Goal: Information Seeking & Learning: Learn about a topic

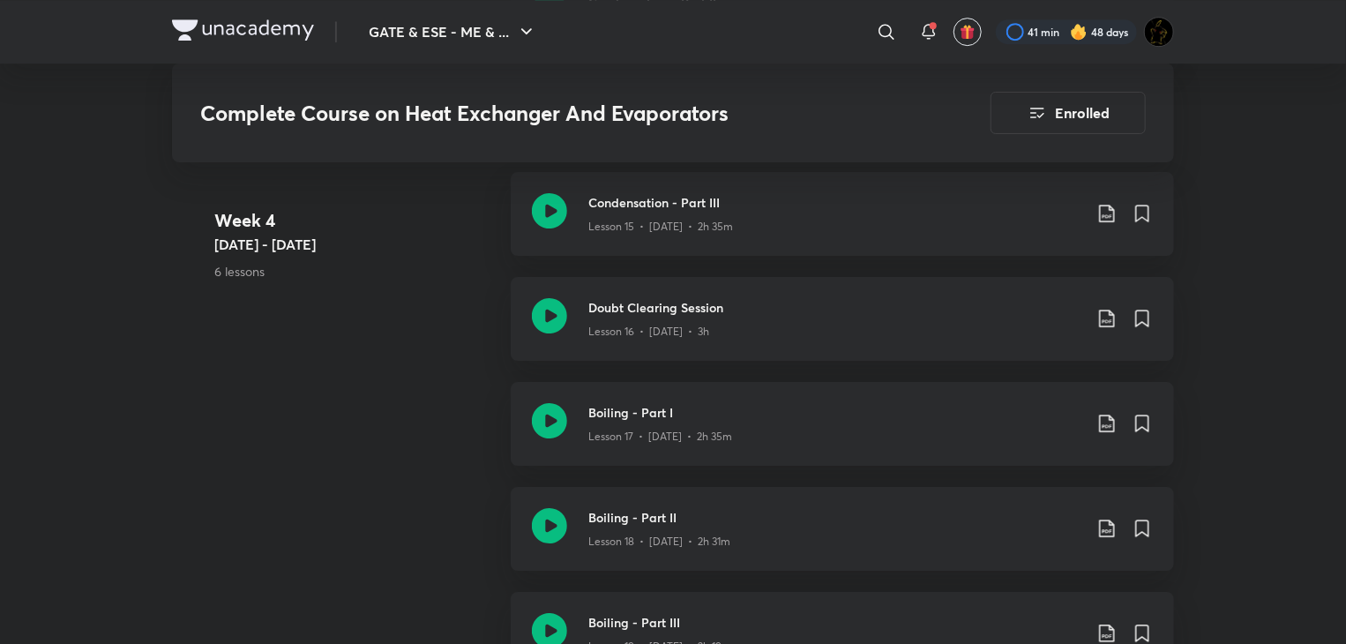
scroll to position [2822, 0]
click at [564, 220] on icon at bounding box center [549, 214] width 35 height 35
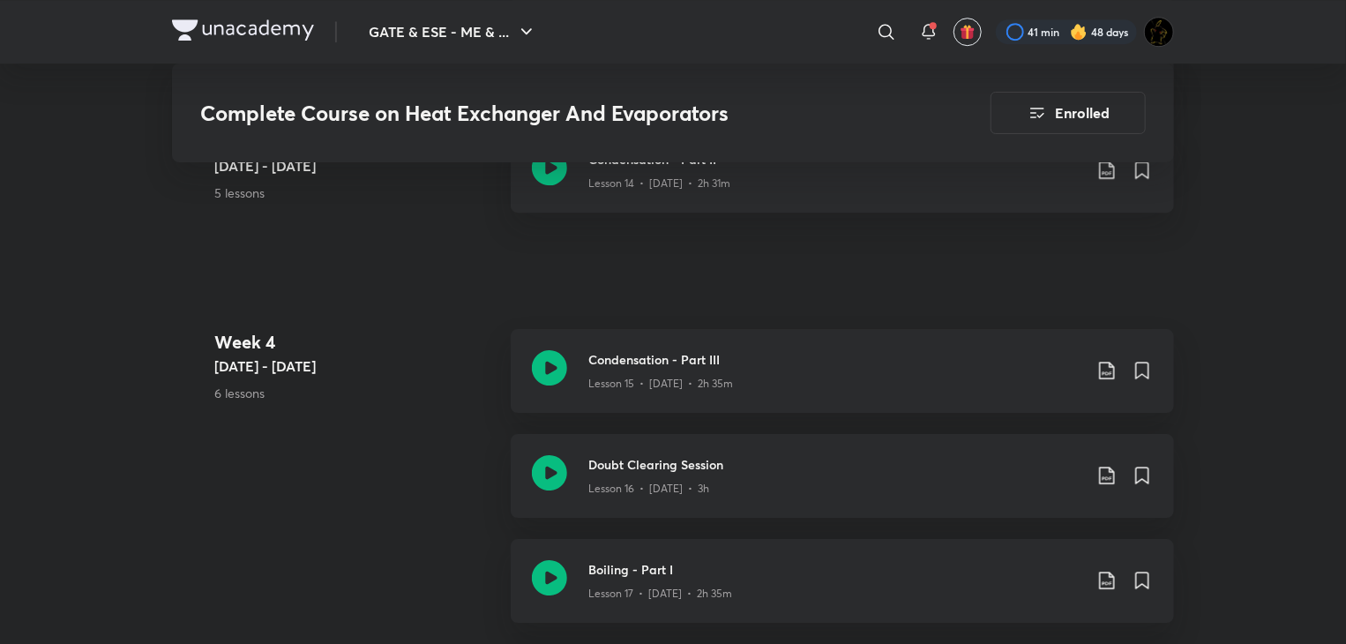
scroll to position [2646, 0]
